Goal: Feedback & Contribution: Leave review/rating

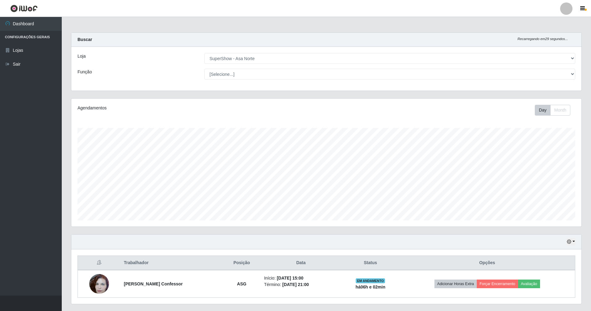
select select "71"
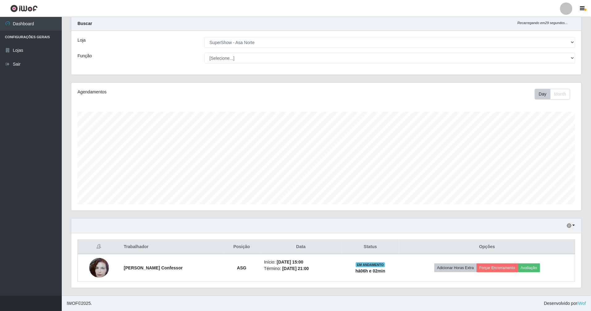
click at [533, 267] on button "Avaliação" at bounding box center [529, 268] width 22 height 9
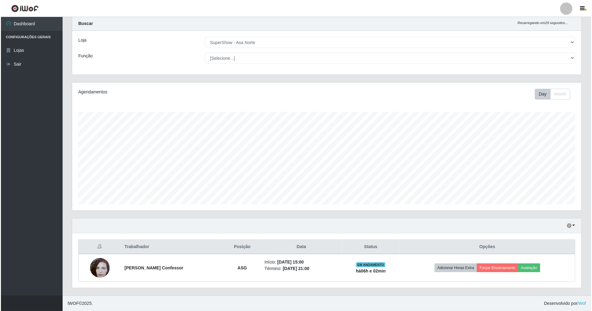
scroll to position [128, 504]
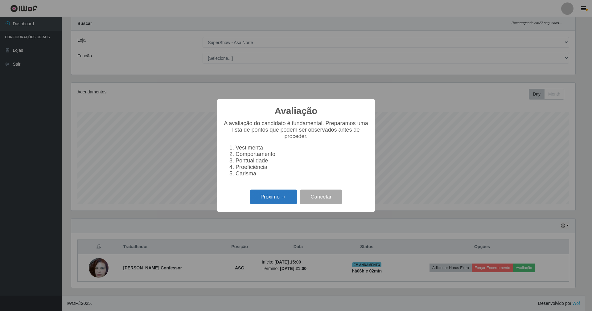
click at [274, 203] on button "Próximo →" at bounding box center [273, 197] width 47 height 15
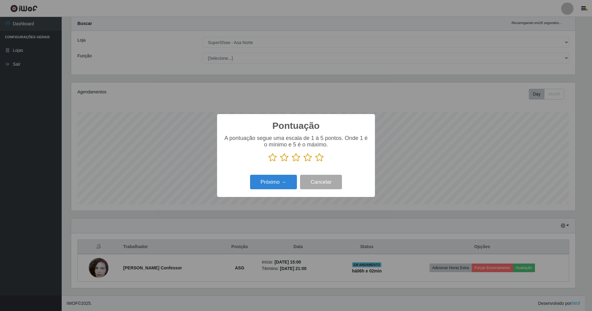
drag, startPoint x: 320, startPoint y: 157, endPoint x: 304, endPoint y: 165, distance: 17.7
click at [319, 157] on icon at bounding box center [319, 157] width 9 height 9
click at [315, 162] on input "radio" at bounding box center [315, 162] width 0 height 0
click at [267, 186] on button "Próximo →" at bounding box center [273, 182] width 47 height 15
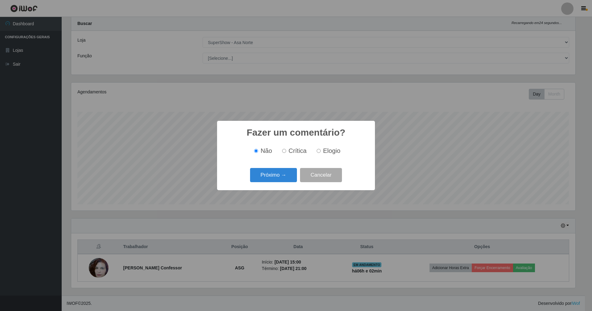
click at [317, 151] on input "Elogio" at bounding box center [319, 151] width 4 height 4
radio input "true"
click at [275, 176] on button "Próximo →" at bounding box center [273, 175] width 47 height 15
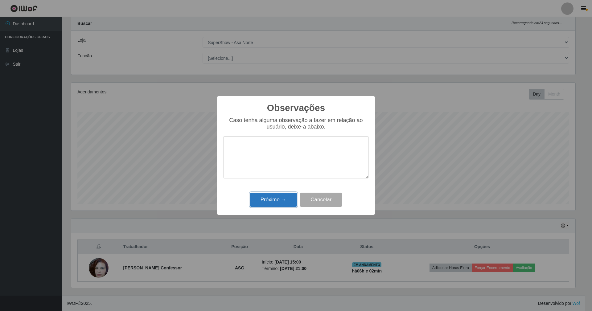
click at [268, 197] on button "Próximo →" at bounding box center [273, 200] width 47 height 15
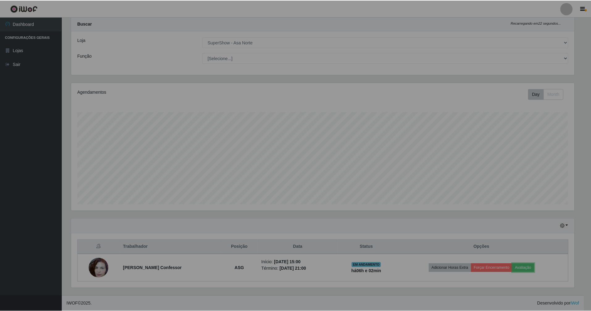
scroll to position [128, 510]
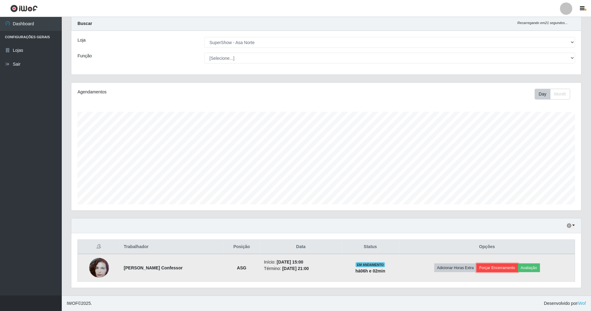
click at [502, 267] on button "Forçar Encerramento" at bounding box center [496, 268] width 41 height 9
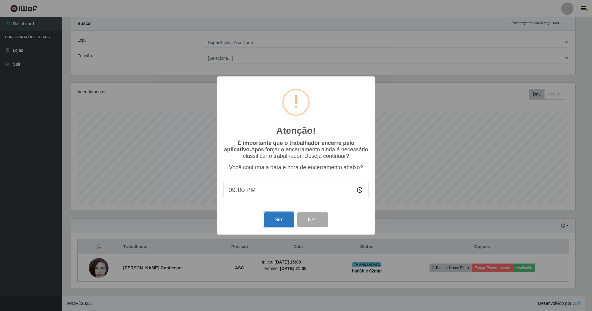
click at [285, 222] on button "Sim" at bounding box center [279, 220] width 30 height 15
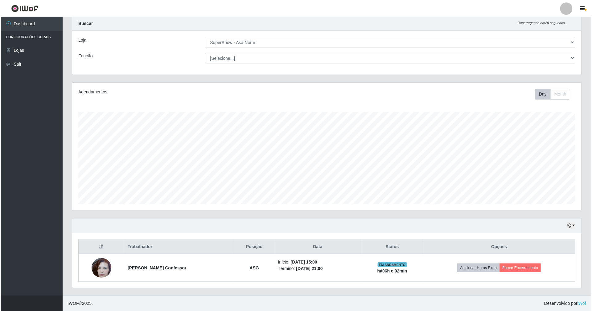
scroll to position [128, 511]
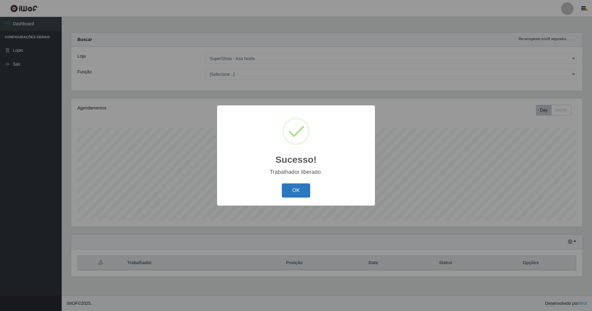
click at [303, 188] on button "OK" at bounding box center [296, 191] width 29 height 15
